Goal: Task Accomplishment & Management: Manage account settings

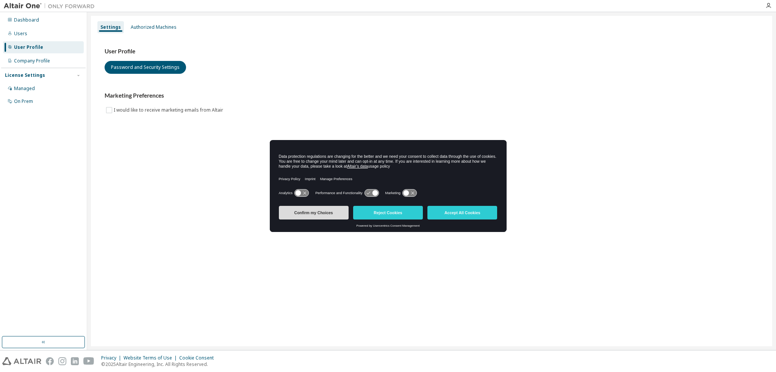
click at [312, 211] on button "Confirm my Choices" at bounding box center [314, 213] width 70 height 14
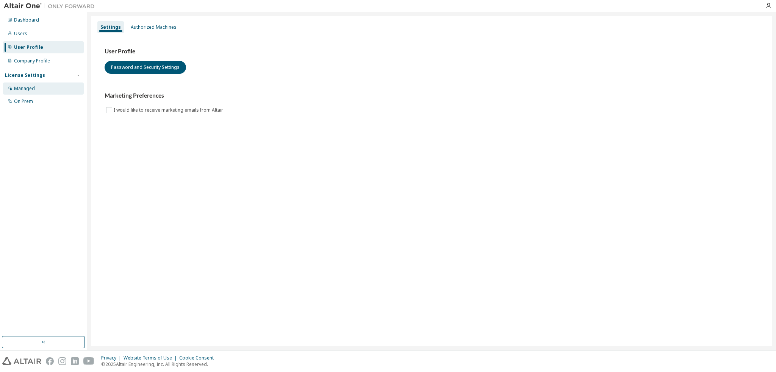
click at [33, 85] on div "Managed" at bounding box center [43, 89] width 81 height 12
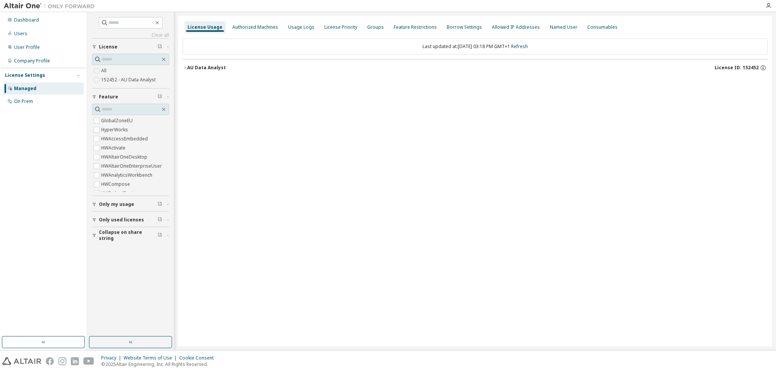
click at [185, 67] on icon "button" at bounding box center [185, 68] width 5 height 5
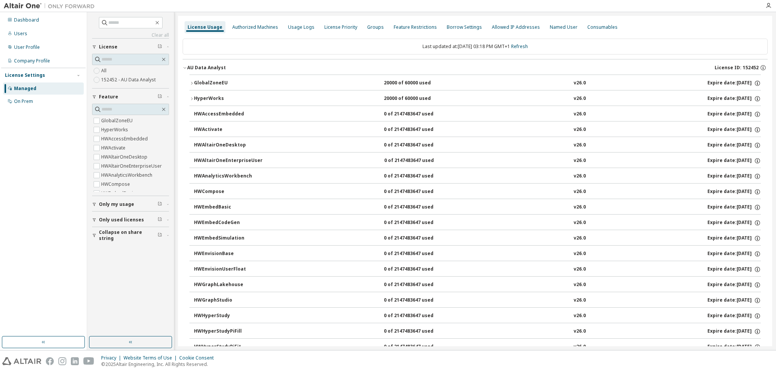
click at [185, 67] on icon "button" at bounding box center [185, 68] width 5 height 5
